Goal: Information Seeking & Learning: Learn about a topic

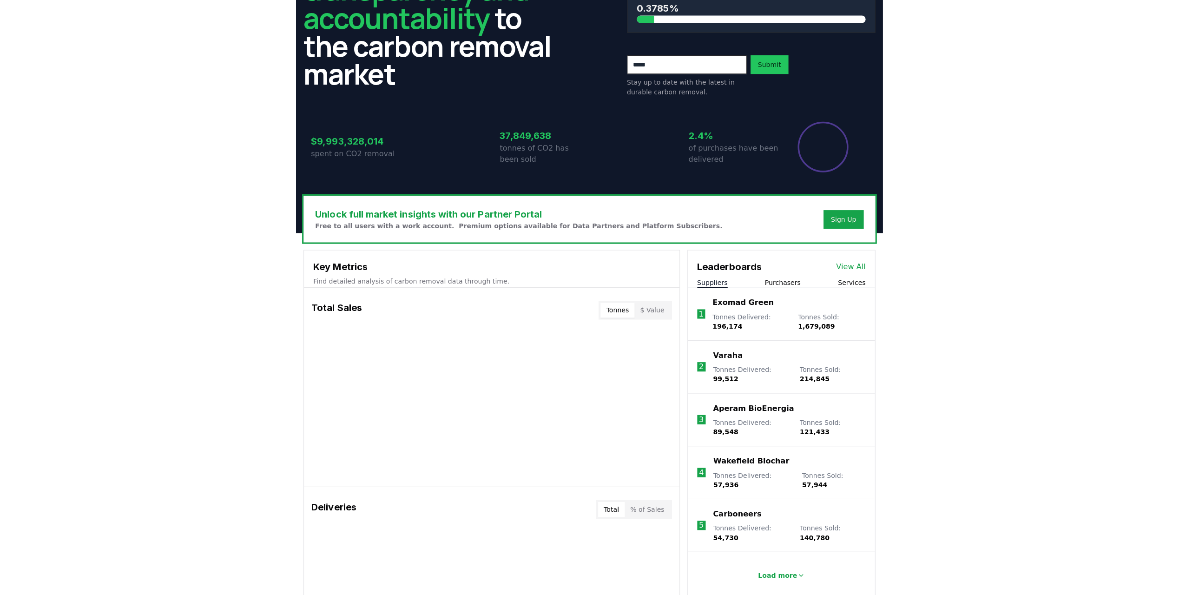
scroll to position [139, 0]
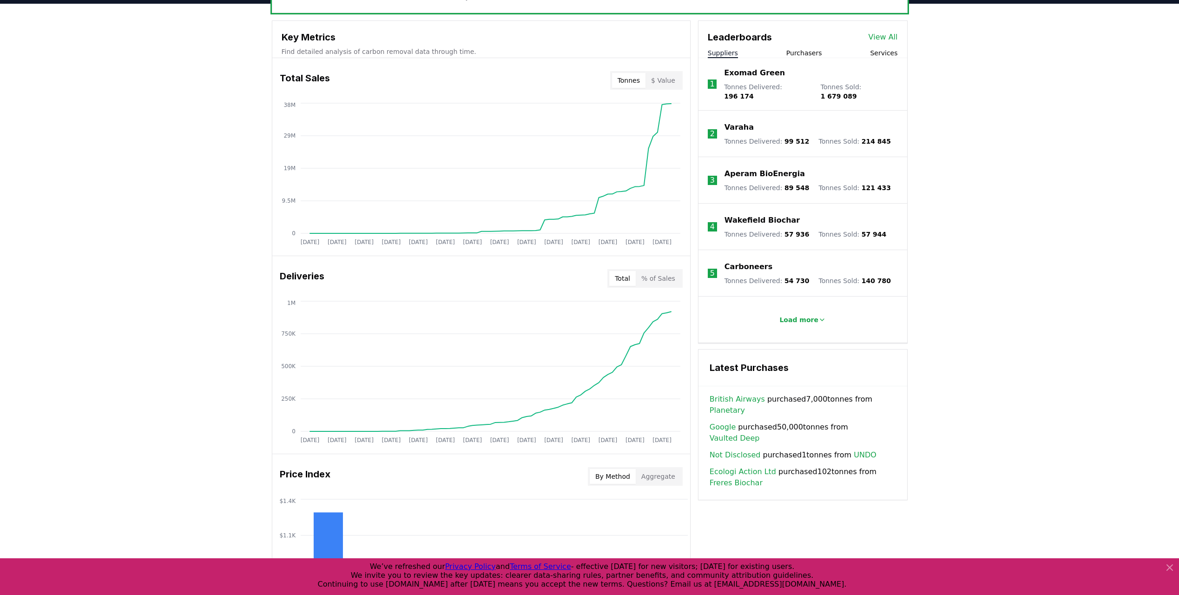
scroll to position [325, 0]
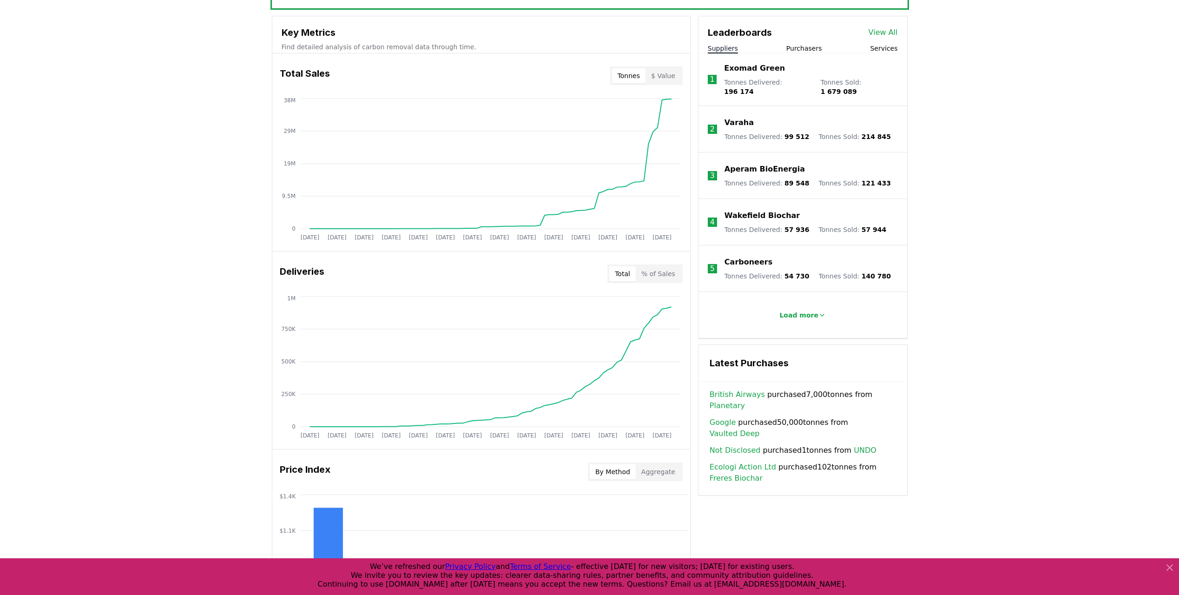
click at [749, 390] on link "British Airways" at bounding box center [737, 394] width 55 height 11
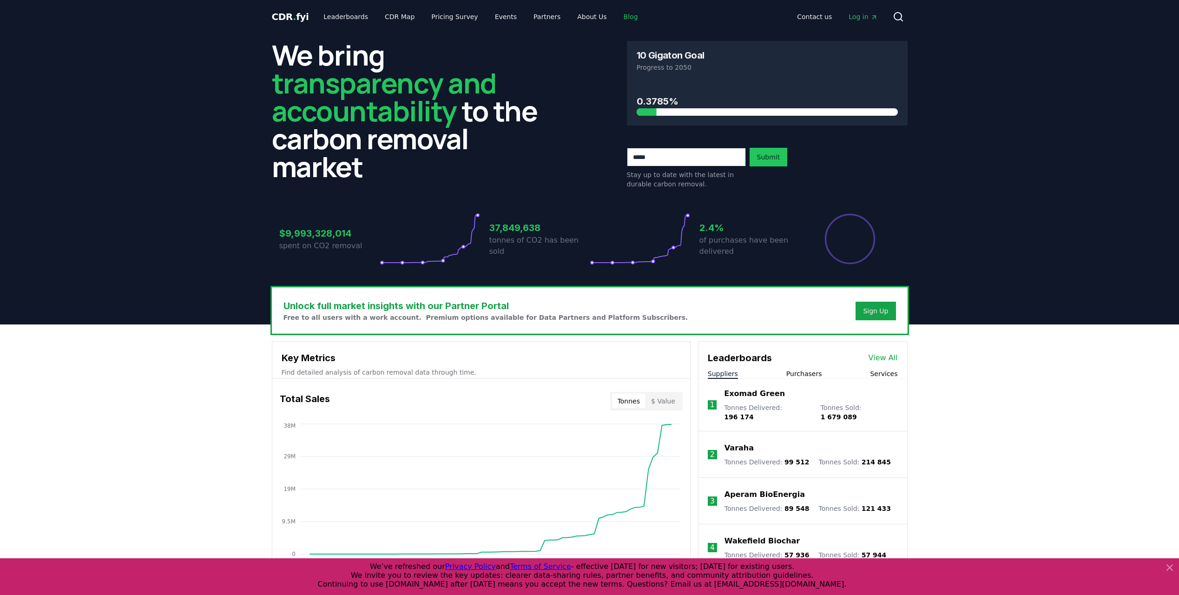
click at [616, 18] on link "Blog" at bounding box center [630, 16] width 29 height 17
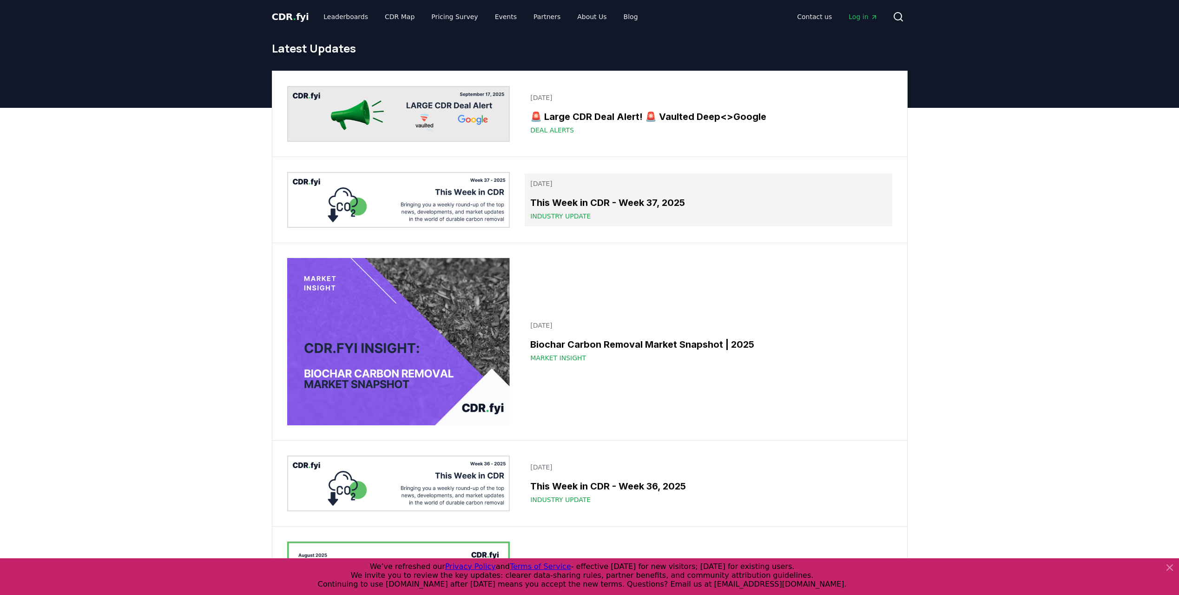
click at [633, 199] on h3 "This Week in CDR - Week 37, 2025" at bounding box center [708, 203] width 356 height 14
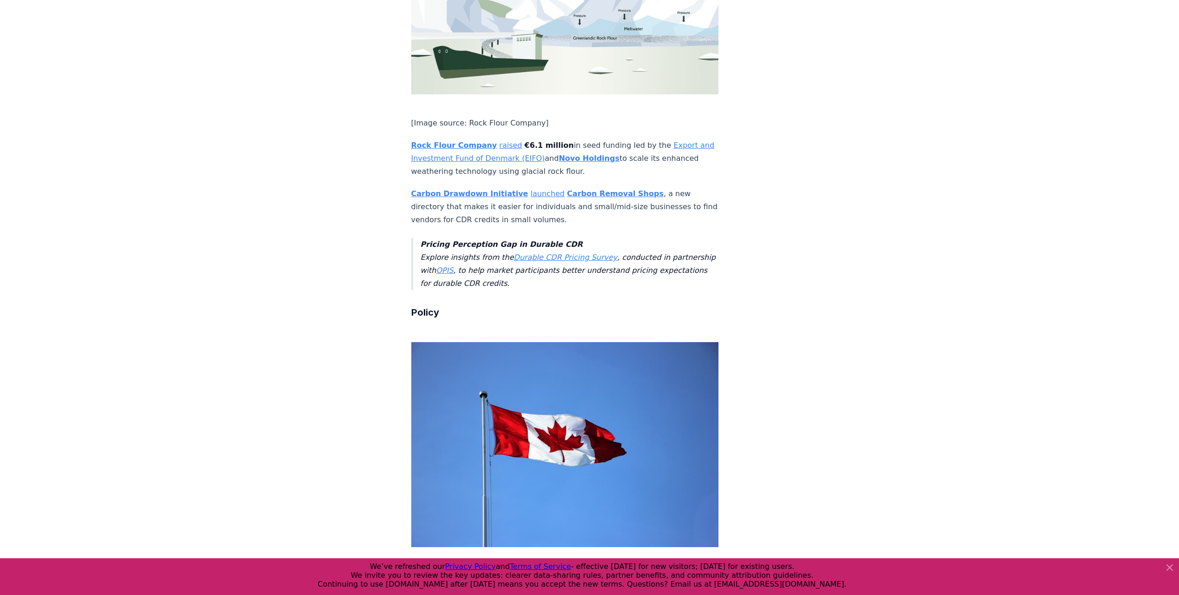
scroll to position [1999, 0]
